Goal: Information Seeking & Learning: Compare options

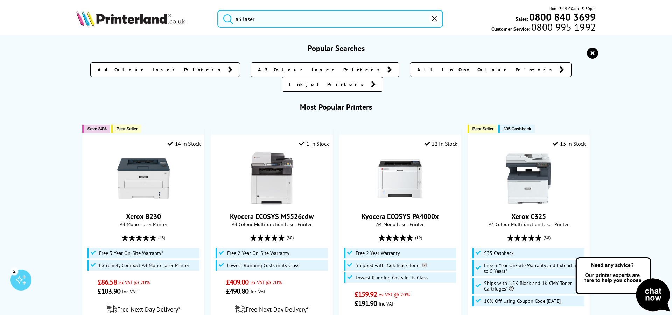
drag, startPoint x: 254, startPoint y: 20, endPoint x: 231, endPoint y: 16, distance: 24.0
click at [231, 16] on form "a3 laser" at bounding box center [330, 18] width 226 height 17
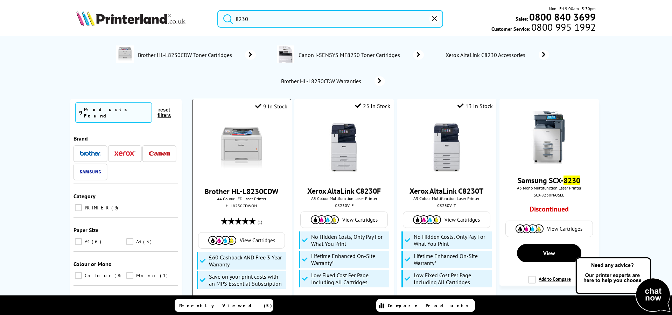
type input "8230"
click at [240, 145] on img at bounding box center [241, 148] width 52 height 52
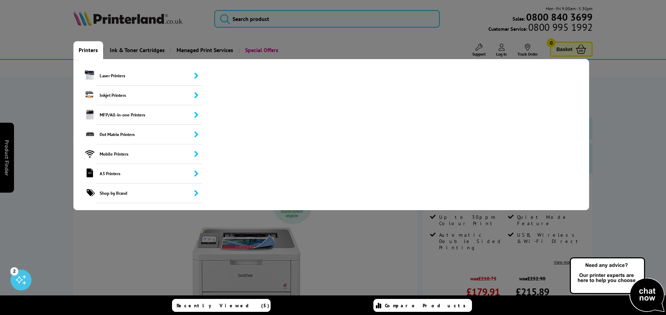
click at [90, 50] on link "Printers" at bounding box center [88, 50] width 30 height 18
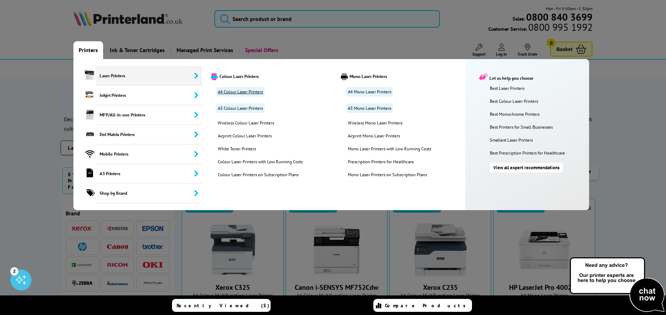
click at [238, 93] on link "A4 Colour Laser Printers" at bounding box center [240, 91] width 49 height 9
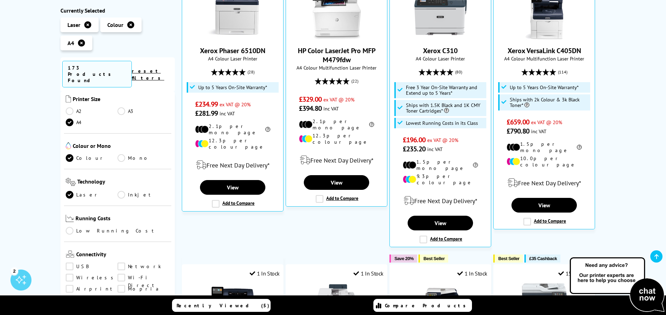
scroll to position [35, 0]
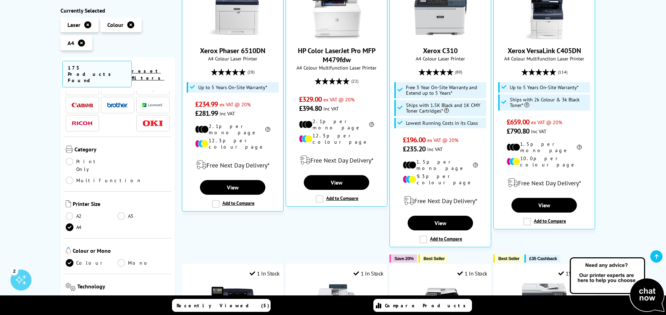
click at [122, 177] on link "Multifunction" at bounding box center [104, 181] width 76 height 8
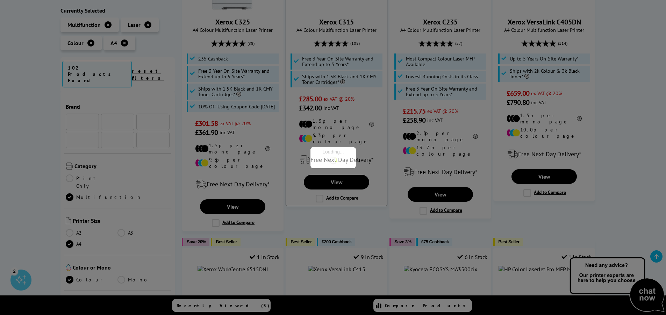
scroll to position [35, 0]
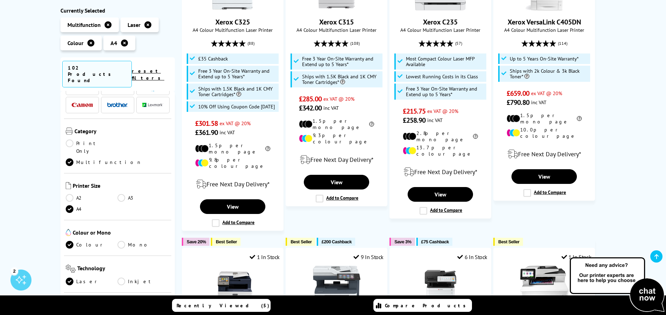
click at [128, 97] on li at bounding box center [117, 105] width 33 height 16
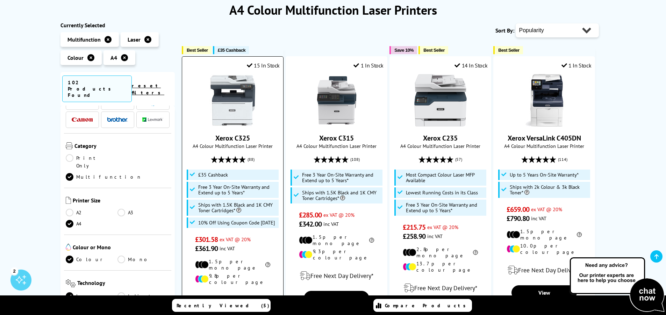
scroll to position [0, 0]
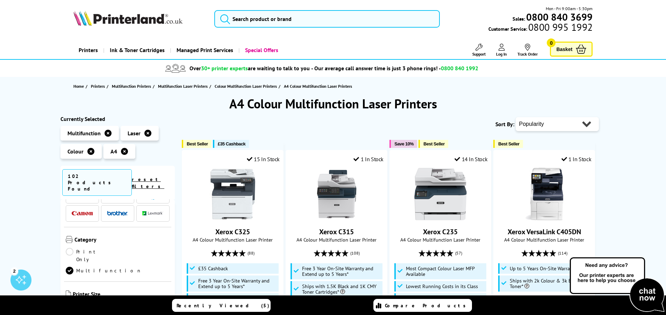
click at [118, 211] on img at bounding box center [117, 213] width 21 height 5
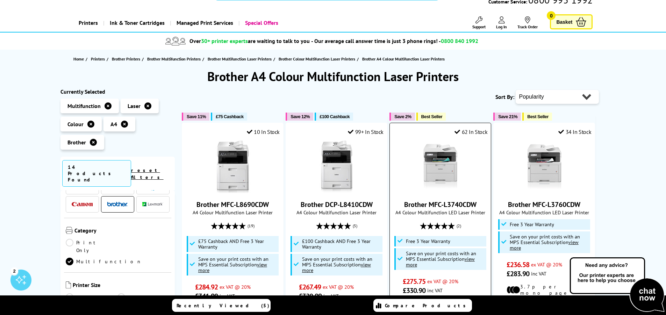
scroll to position [35, 0]
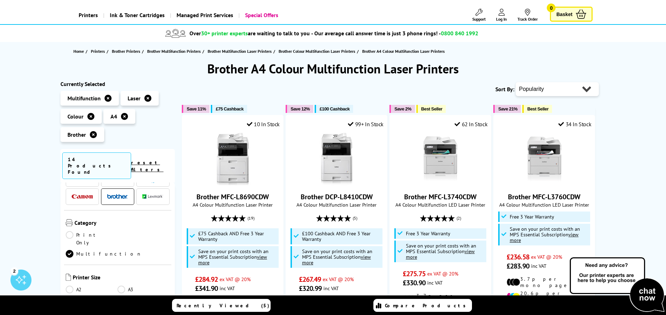
click at [120, 250] on link "Multifunction" at bounding box center [104, 254] width 76 height 8
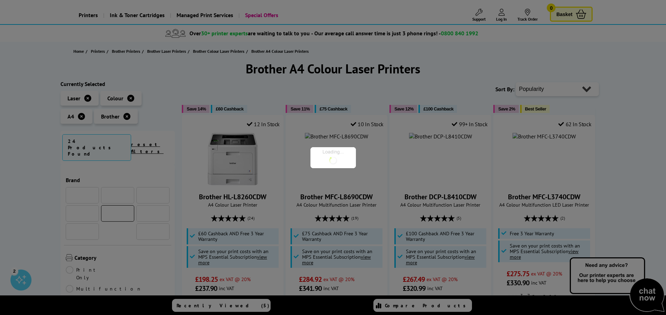
scroll to position [35, 0]
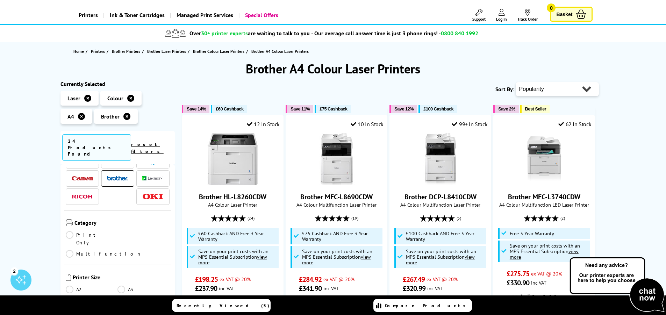
click at [70, 231] on link "Print Only" at bounding box center [92, 238] width 52 height 15
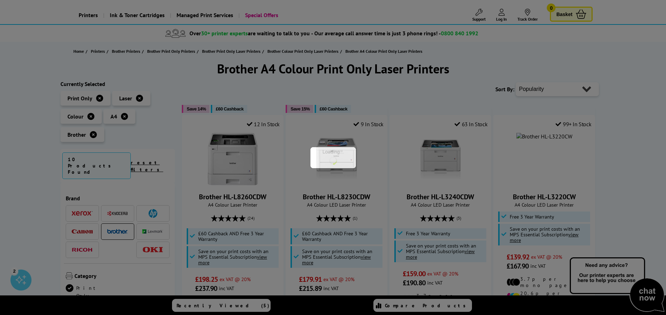
scroll to position [35, 0]
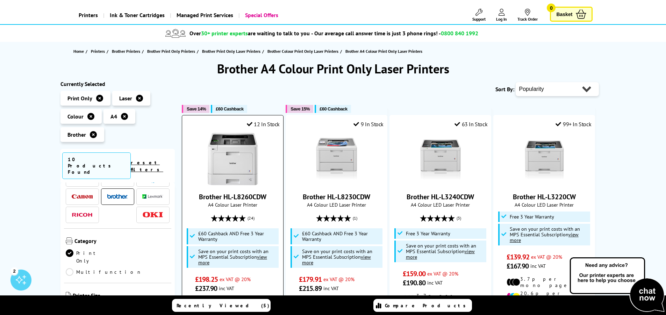
click at [239, 155] on img at bounding box center [233, 159] width 52 height 52
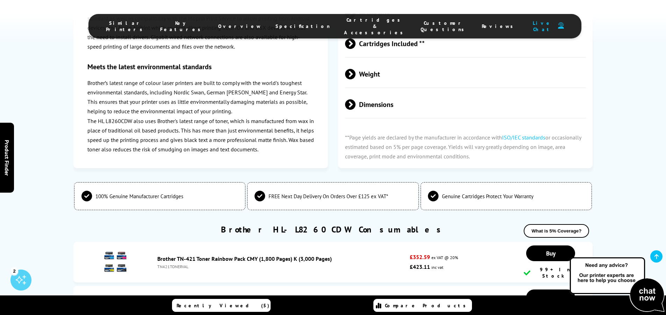
scroll to position [2309, 0]
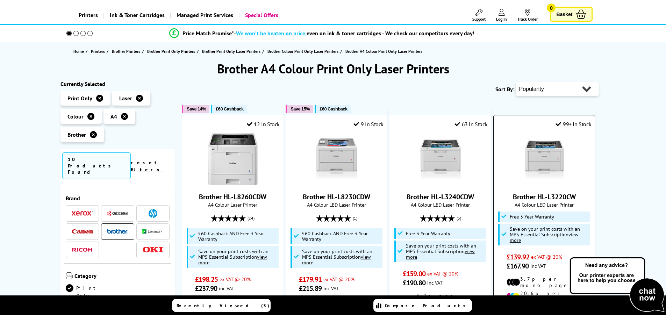
scroll to position [35, 0]
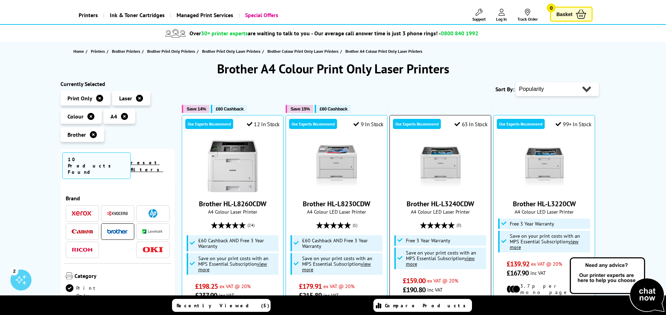
click at [448, 166] on img at bounding box center [441, 166] width 52 height 52
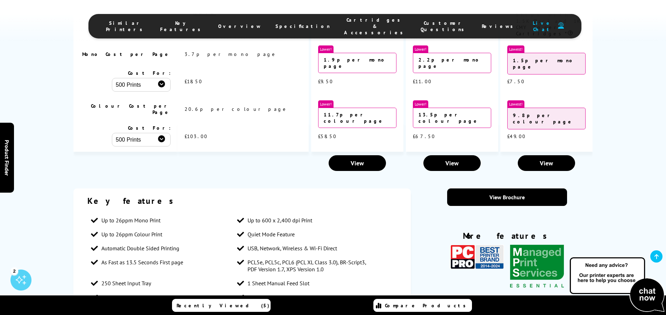
scroll to position [1155, 0]
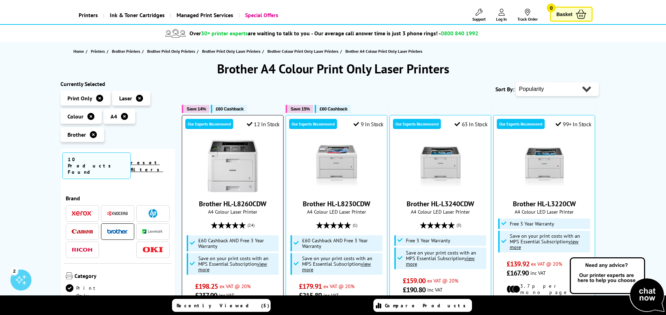
click at [239, 166] on img at bounding box center [233, 166] width 52 height 52
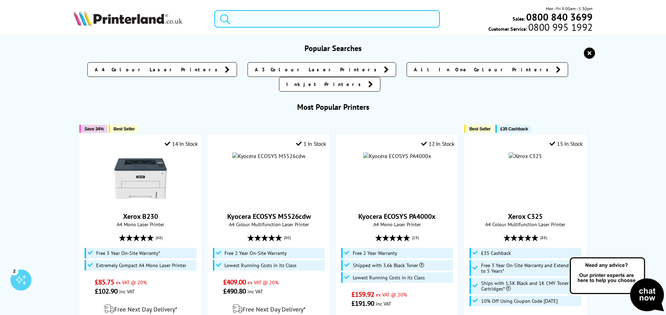
click at [256, 19] on input "search" at bounding box center [327, 18] width 226 height 17
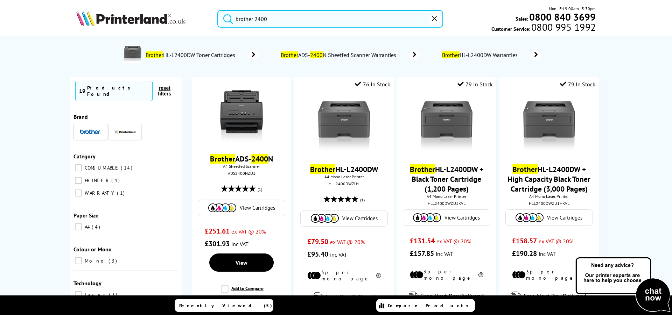
type input "brother 2400"
click at [435, 17] on icon "reset" at bounding box center [434, 18] width 5 height 5
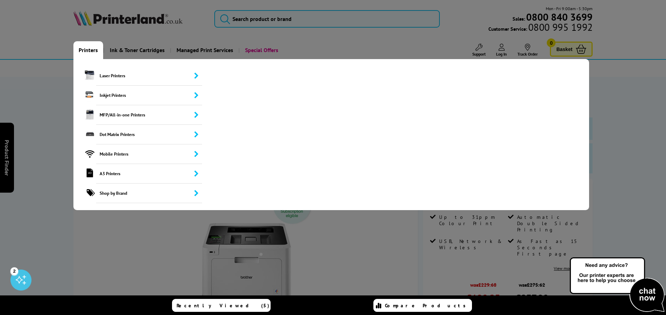
click at [89, 48] on link "Printers" at bounding box center [88, 50] width 30 height 18
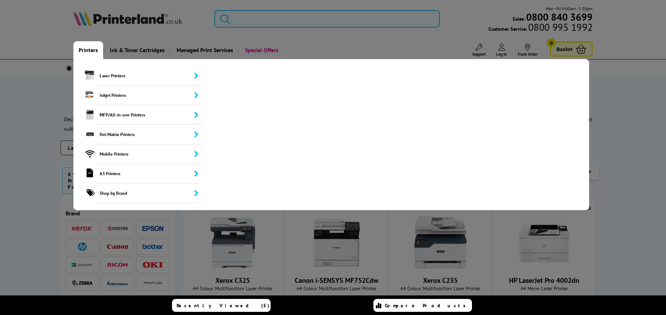
click at [90, 48] on link "Printers" at bounding box center [88, 50] width 30 height 18
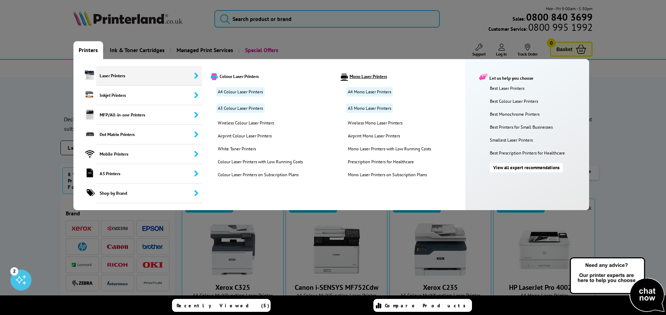
click at [381, 77] on link "Mono Laser Printers" at bounding box center [400, 76] width 129 height 7
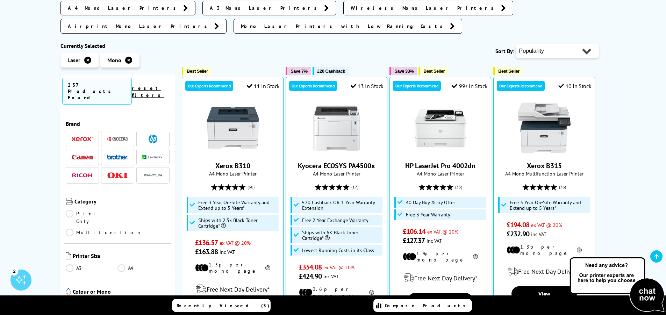
click at [122, 229] on link "Multifunction" at bounding box center [104, 233] width 76 height 8
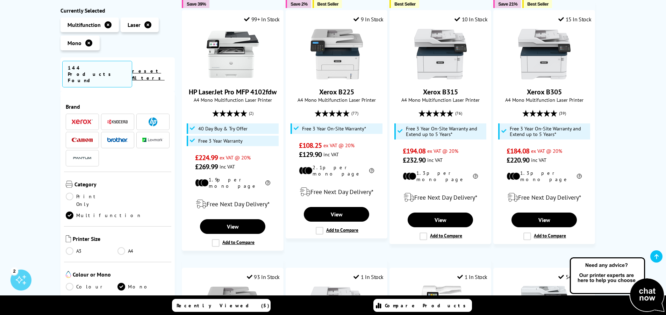
click at [132, 132] on li at bounding box center [117, 140] width 33 height 16
click at [121, 137] on img at bounding box center [117, 139] width 21 height 5
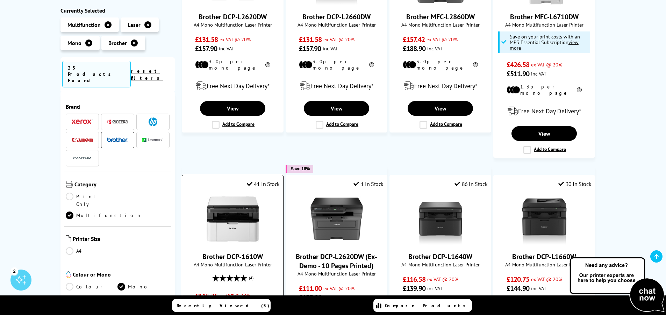
scroll to position [140, 0]
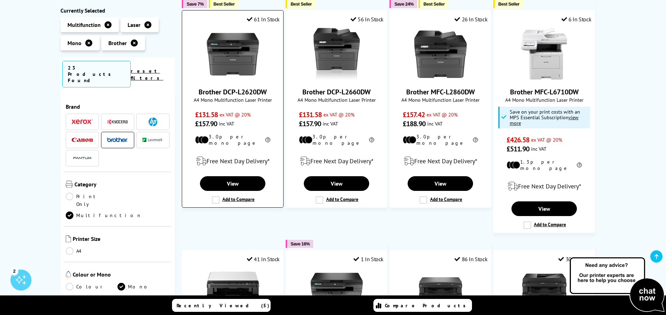
click at [230, 50] on img at bounding box center [233, 54] width 52 height 52
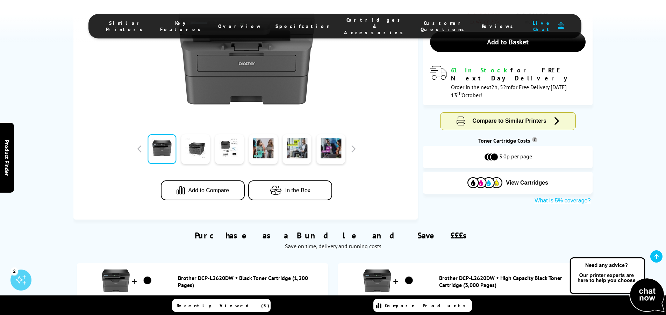
scroll to position [175, 0]
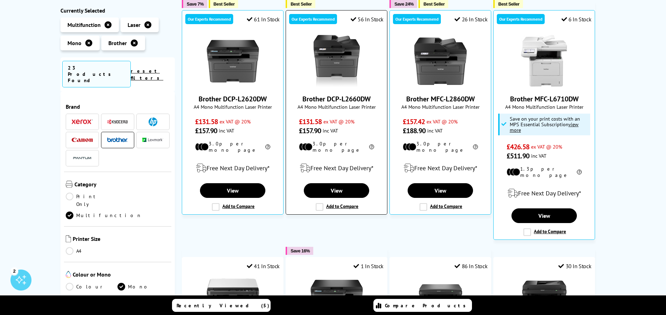
click at [340, 61] on img at bounding box center [337, 61] width 52 height 52
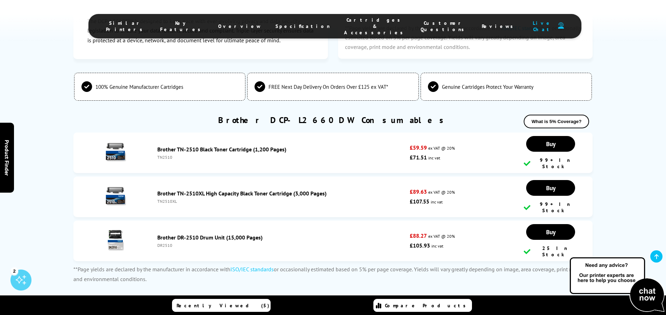
scroll to position [1889, 0]
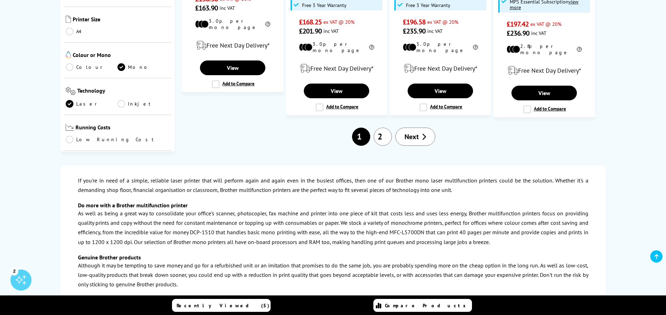
scroll to position [735, 0]
click at [384, 127] on link "2" at bounding box center [383, 136] width 18 height 18
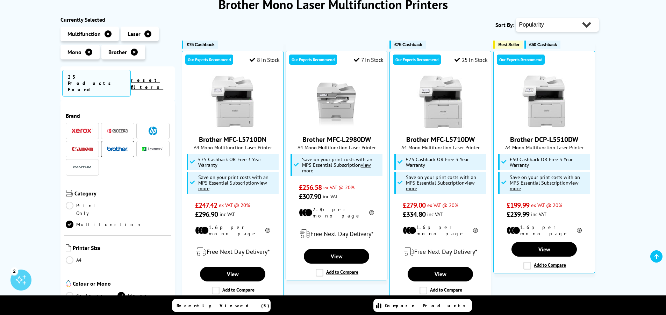
scroll to position [105, 0]
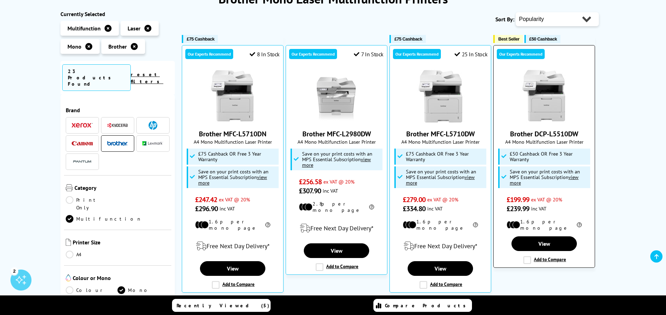
click at [548, 100] on img at bounding box center [544, 96] width 52 height 52
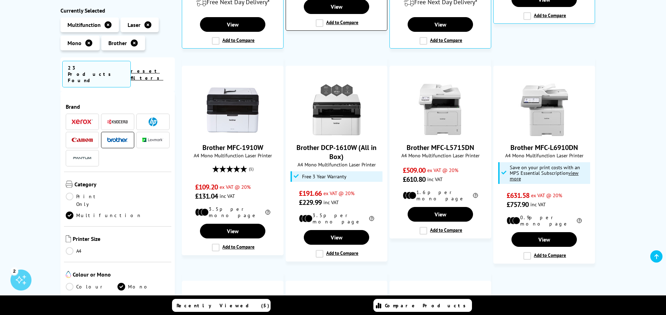
scroll to position [350, 0]
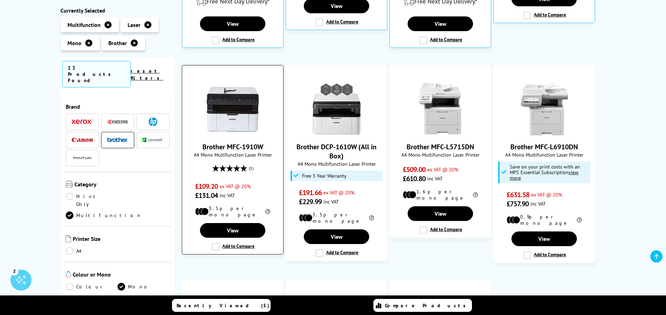
click at [223, 107] on img at bounding box center [233, 109] width 52 height 52
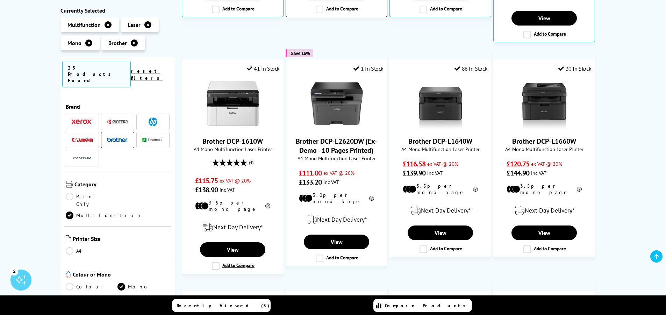
scroll to position [350, 0]
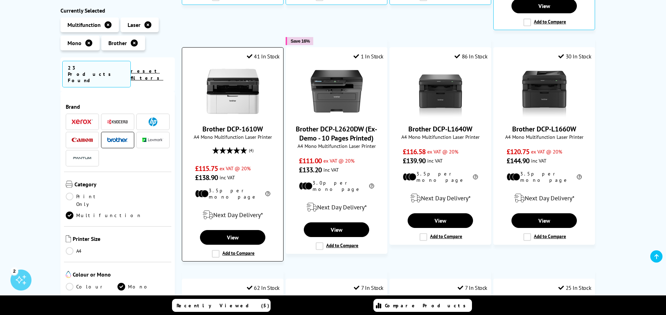
click at [220, 91] on img at bounding box center [233, 91] width 52 height 52
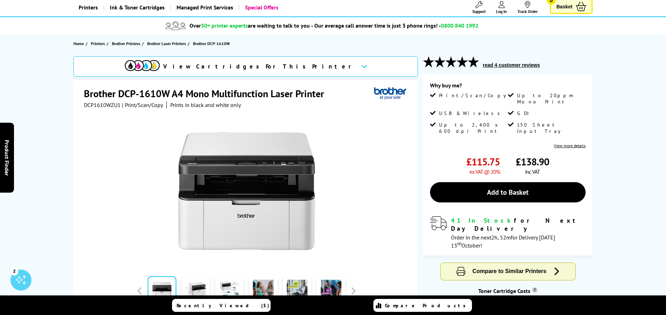
scroll to position [35, 0]
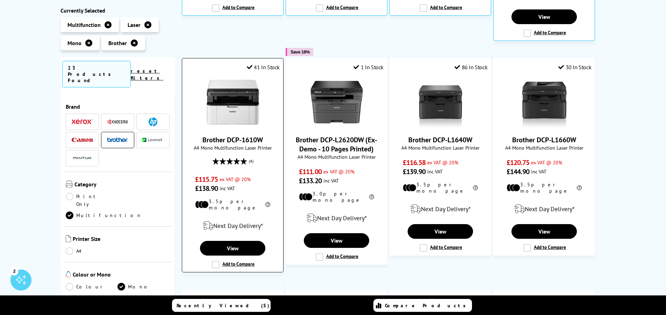
click at [227, 101] on img at bounding box center [233, 102] width 52 height 52
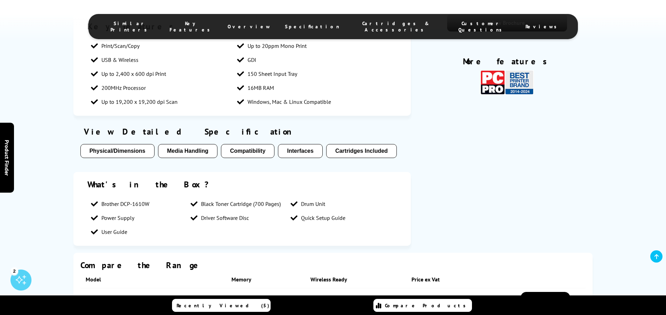
scroll to position [665, 0]
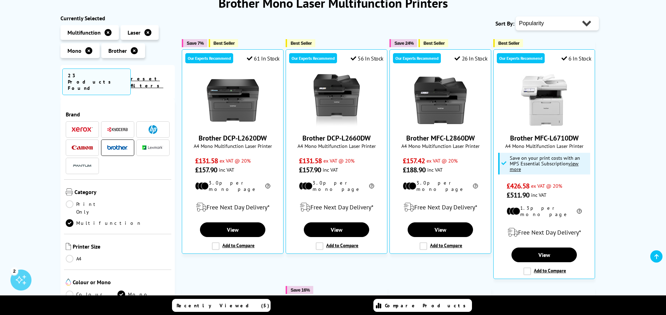
scroll to position [105, 0]
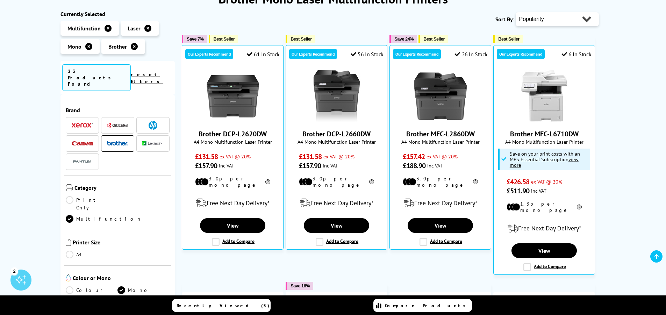
click at [119, 287] on link "Mono" at bounding box center [144, 291] width 52 height 8
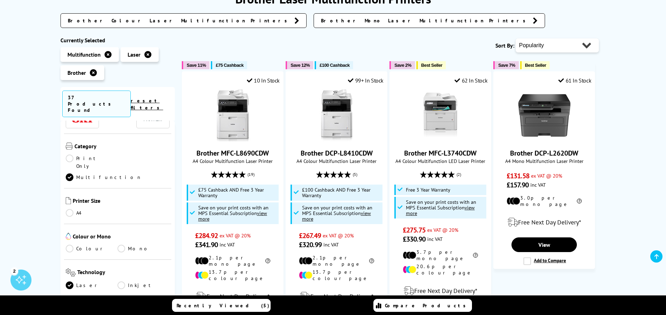
scroll to position [70, 0]
click at [70, 243] on link "Colour" at bounding box center [92, 247] width 52 height 8
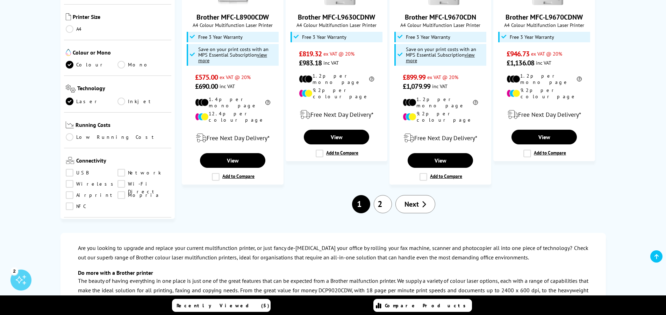
scroll to position [805, 0]
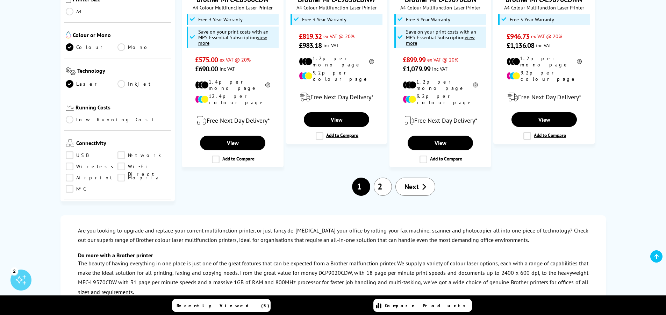
click at [382, 178] on link "2" at bounding box center [383, 187] width 18 height 18
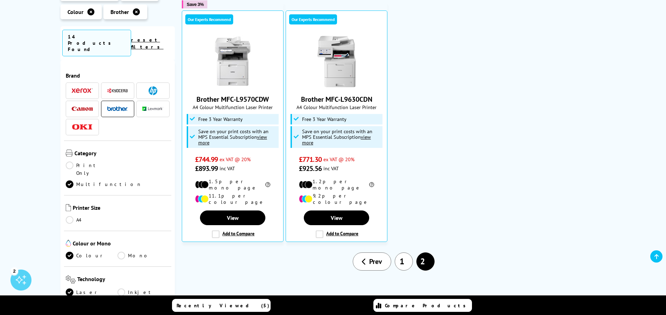
scroll to position [140, 0]
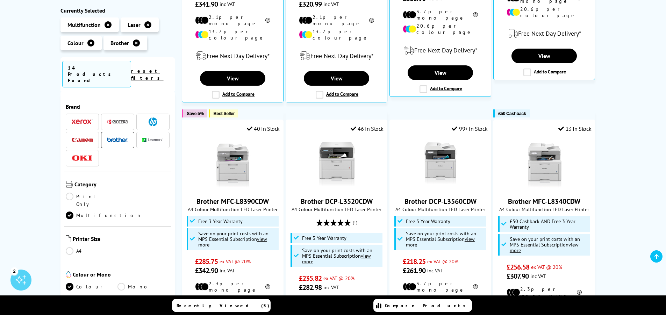
scroll to position [392, 0]
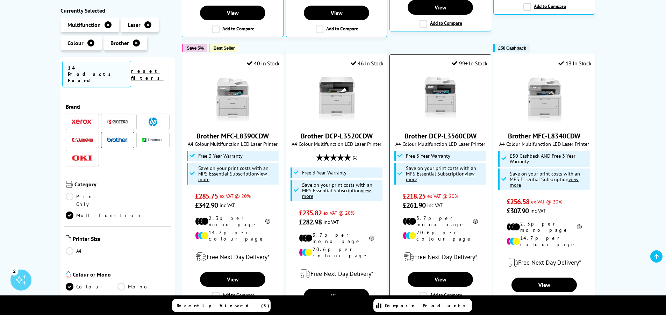
click at [442, 80] on img at bounding box center [441, 98] width 52 height 52
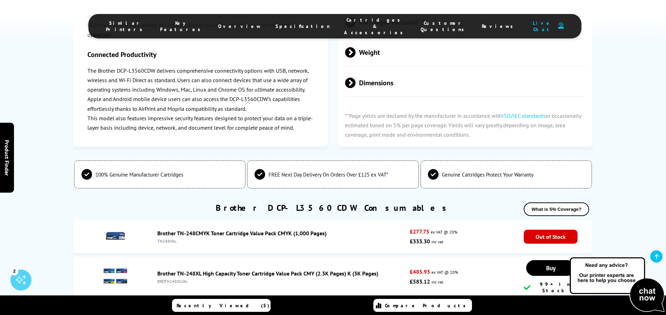
scroll to position [2414, 0]
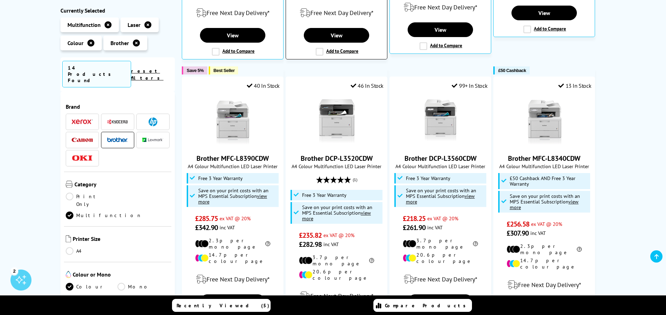
scroll to position [385, 0]
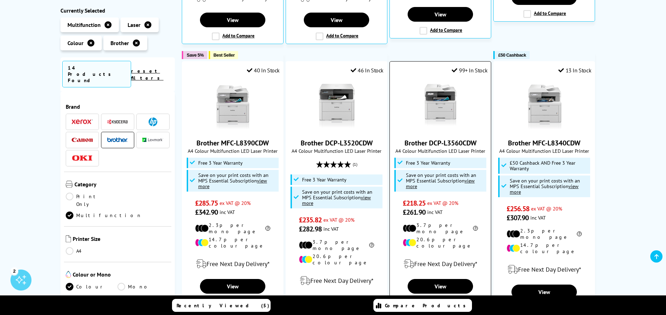
click at [436, 99] on img at bounding box center [441, 105] width 52 height 52
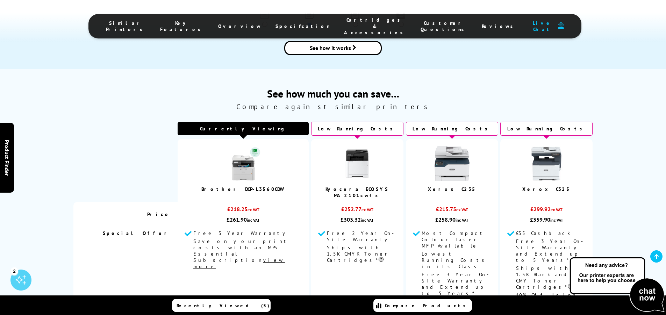
scroll to position [875, 0]
drag, startPoint x: 210, startPoint y: 157, endPoint x: 258, endPoint y: 157, distance: 47.9
click at [267, 157] on td "Brother DCP-L3560CDW" at bounding box center [243, 171] width 131 height 63
copy link "Brother DCP-L3560CDW"
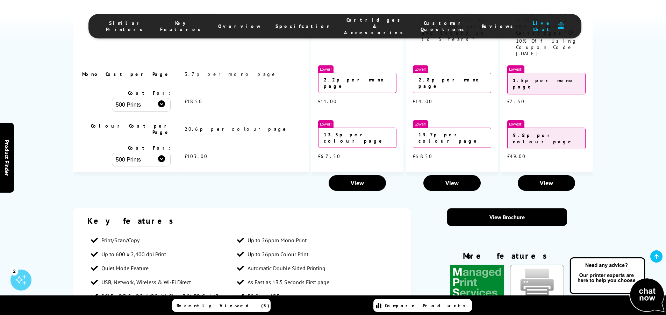
scroll to position [1155, 0]
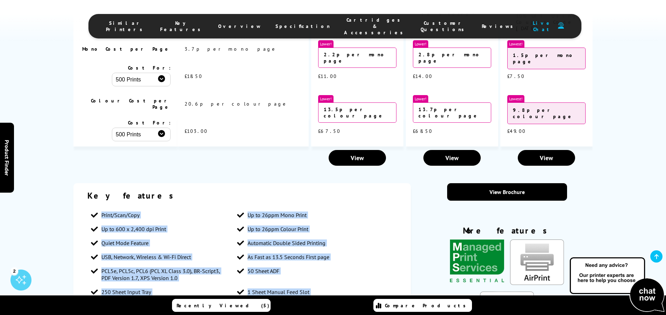
drag, startPoint x: 102, startPoint y: 126, endPoint x: 354, endPoint y: 247, distance: 279.5
click at [354, 247] on div "Key features Print/Scan/Copy Up to 26ppm Mono Print Up to 600 x 2,400 dpi Print…" at bounding box center [242, 258] width 338 height 151
copy ul "Print/Scan/Copy Up to 26ppm Mono Print Up to 600 x 2,400 dpi Print Up to 26ppm …"
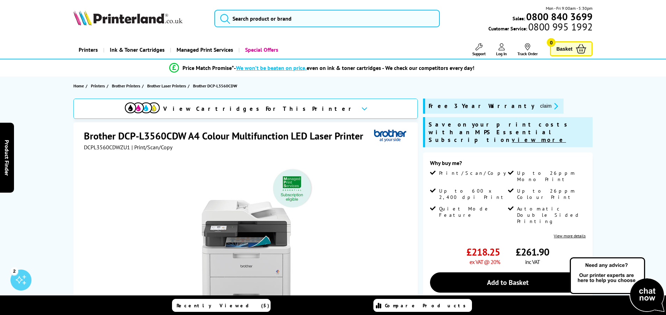
scroll to position [0, 0]
